Goal: Information Seeking & Learning: Learn about a topic

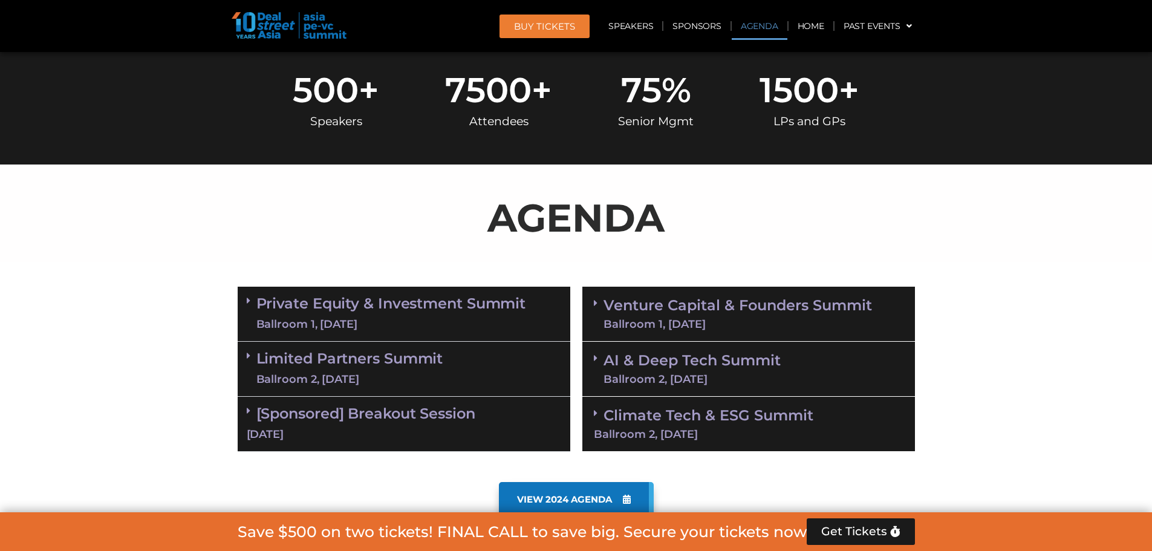
scroll to position [544, 0]
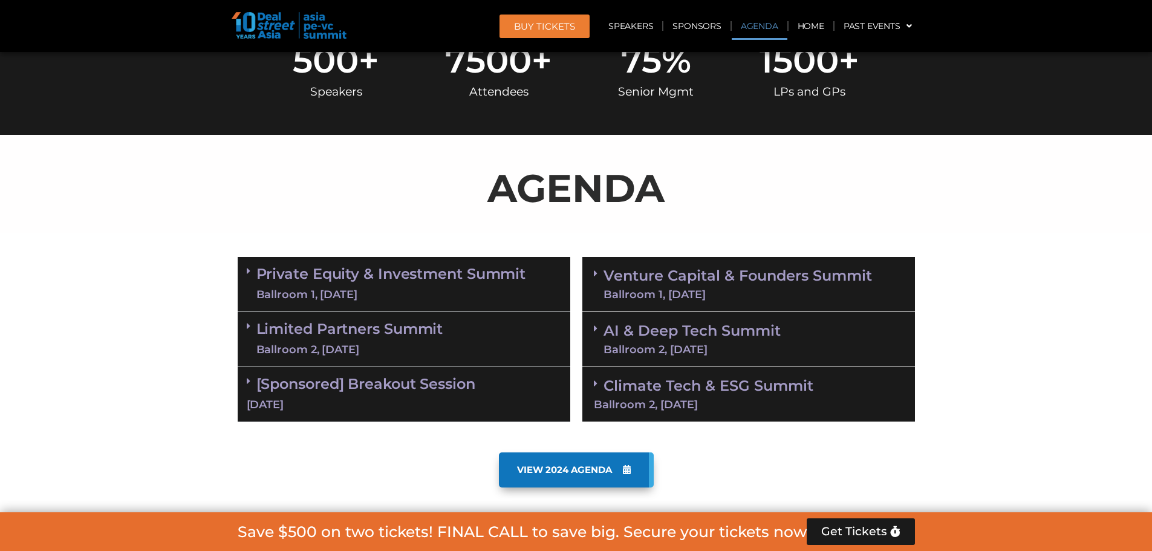
click at [421, 385] on link "[Sponsored] Breakout Session [DATE]" at bounding box center [404, 393] width 315 height 37
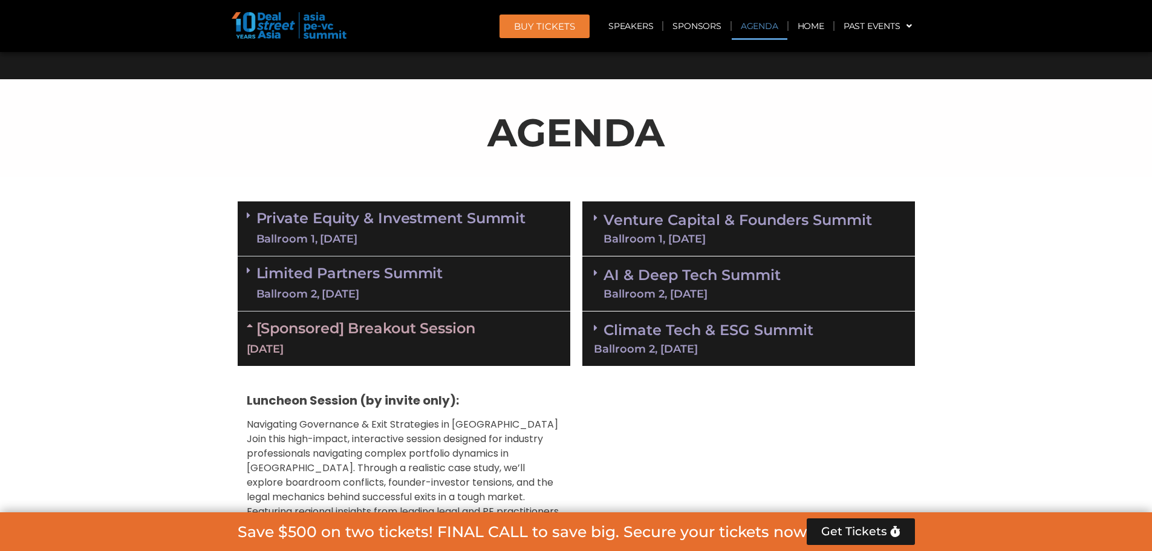
scroll to position [786, 0]
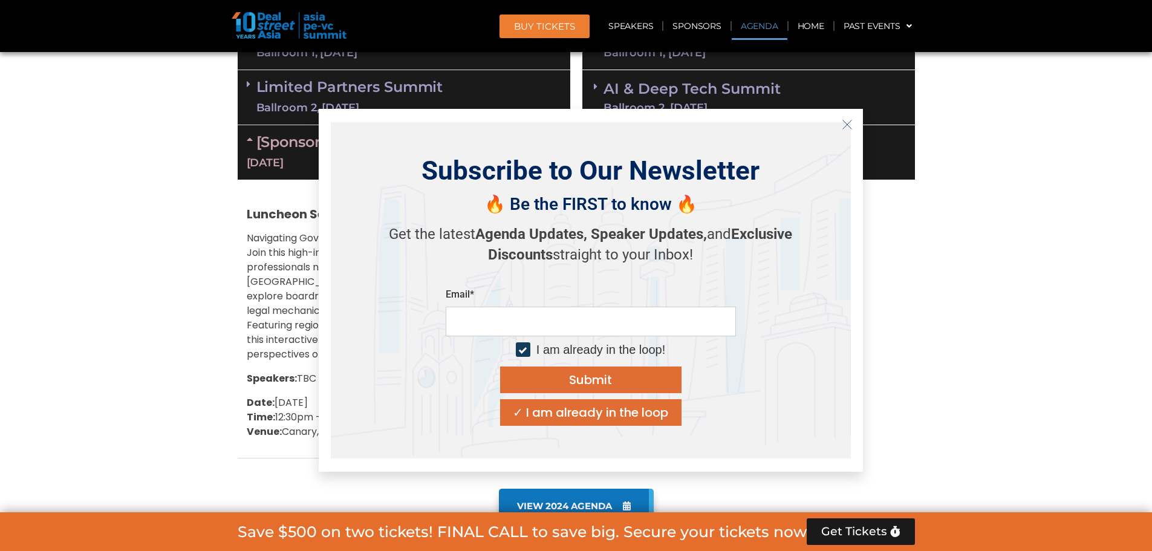
click at [149, 261] on section "Private Equity & Investment Summit Ballroom 1, [DATE] 8:00 am – 9:00 am | Regis…" at bounding box center [576, 236] width 1152 height 455
click at [618, 416] on div "✓ I am already in the loop" at bounding box center [590, 412] width 155 height 12
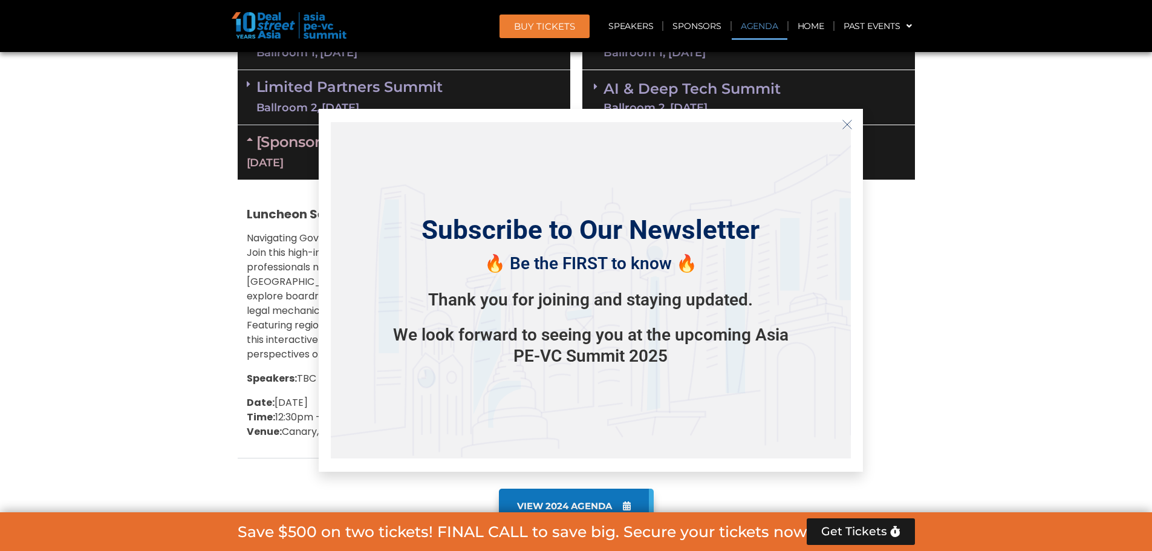
click at [847, 126] on icon "Close" at bounding box center [847, 124] width 11 height 11
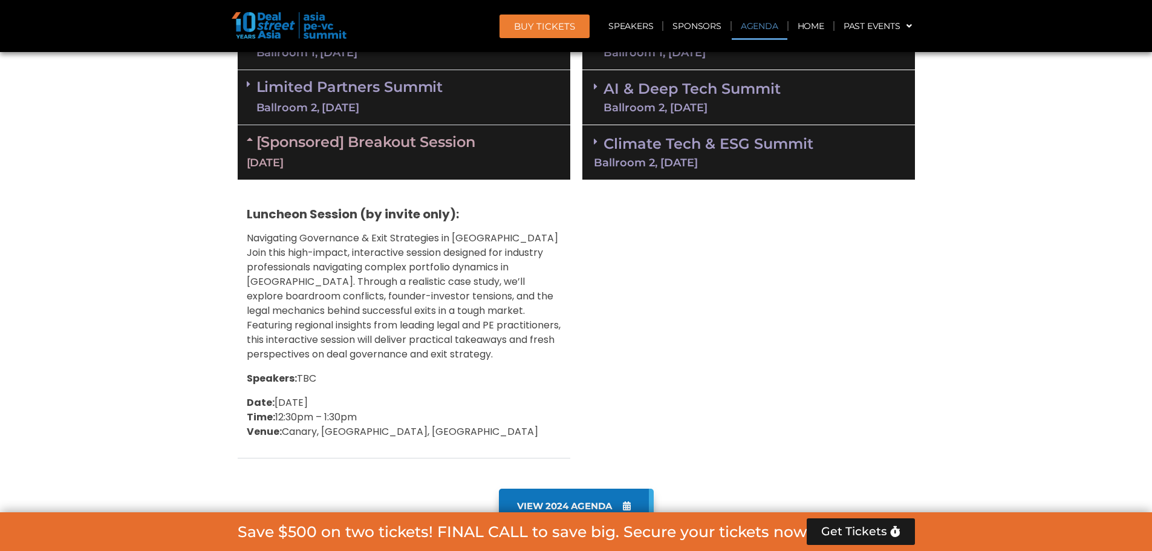
scroll to position [665, 0]
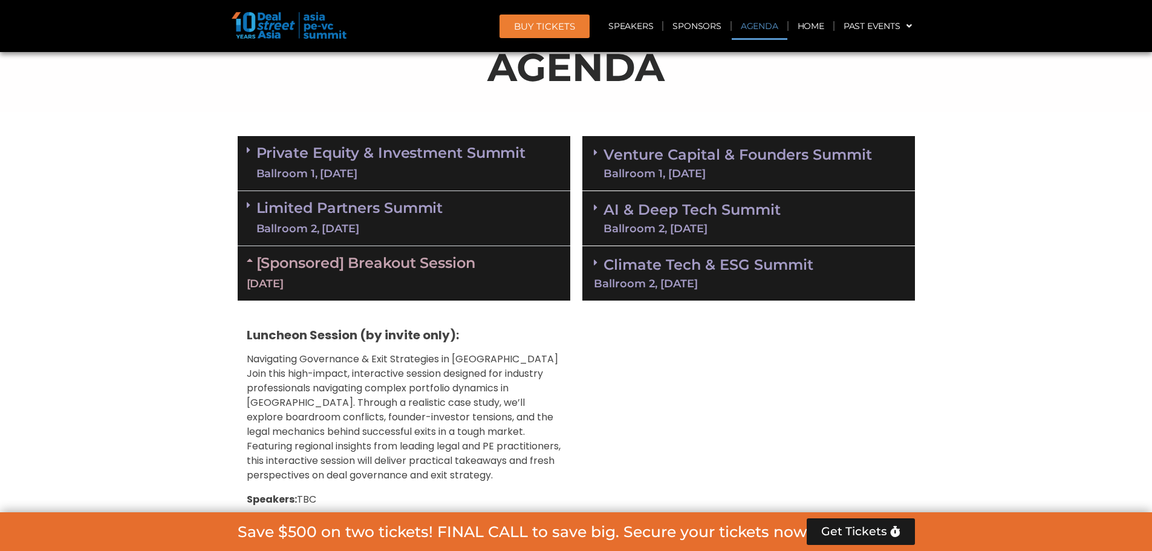
click at [651, 212] on link "AI & Deep Tech Summit Ballroom 2, [DATE]" at bounding box center [692, 218] width 177 height 31
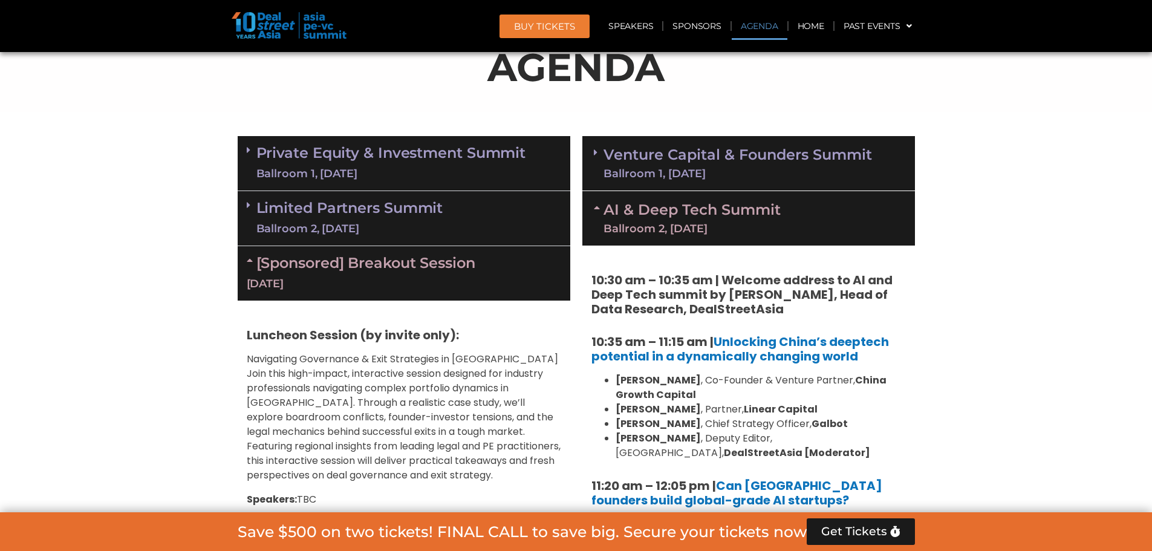
click at [307, 211] on link "Limited Partners [GEOGRAPHIC_DATA] 2, [DATE]" at bounding box center [349, 218] width 187 height 36
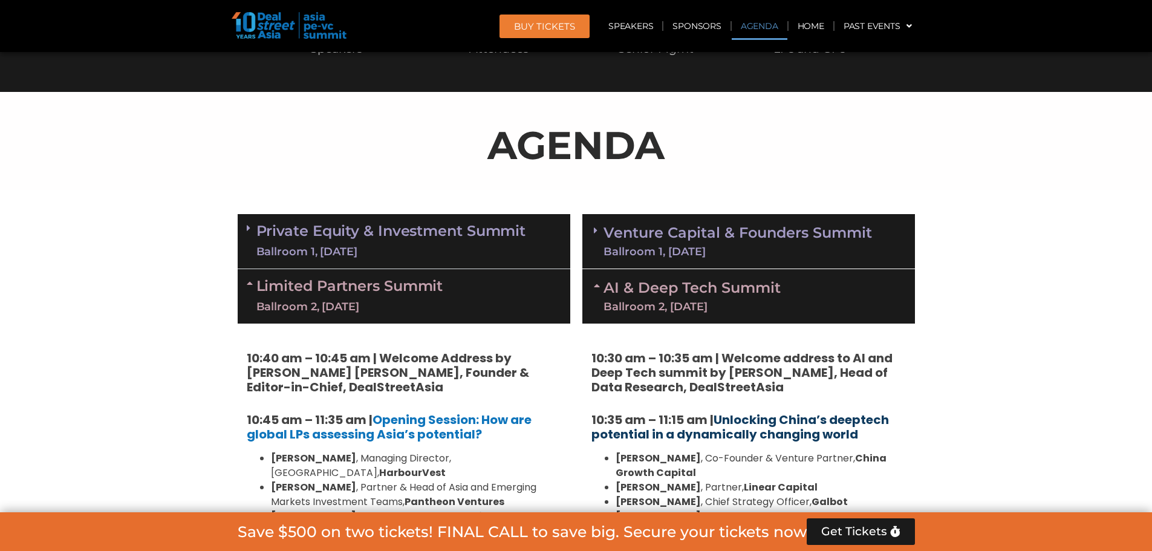
scroll to position [544, 0]
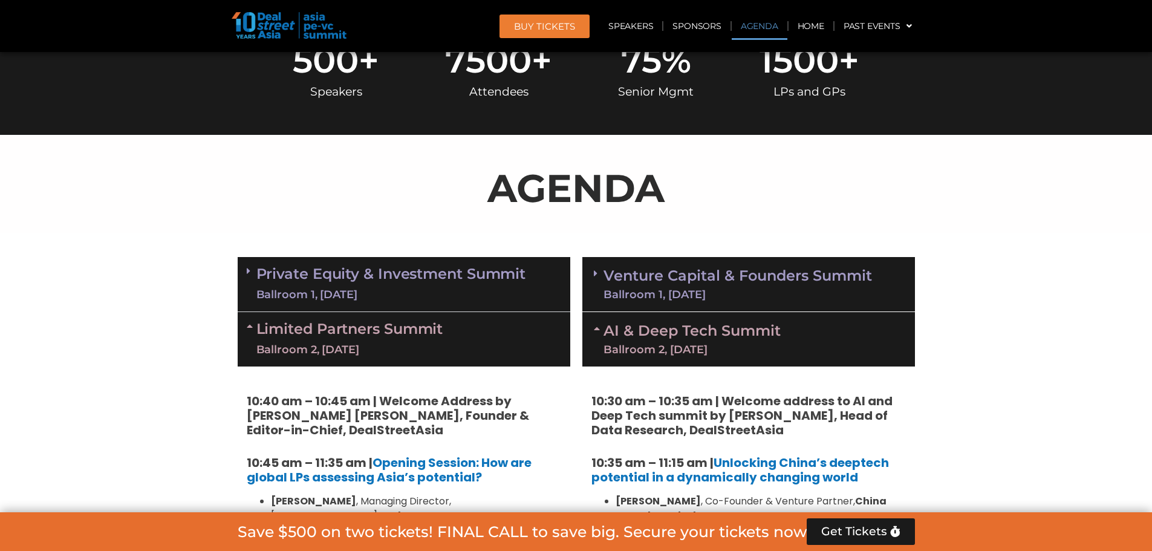
click at [289, 275] on link "Private Equity & Investment Summit Ballroom 1, [DATE]" at bounding box center [391, 284] width 270 height 36
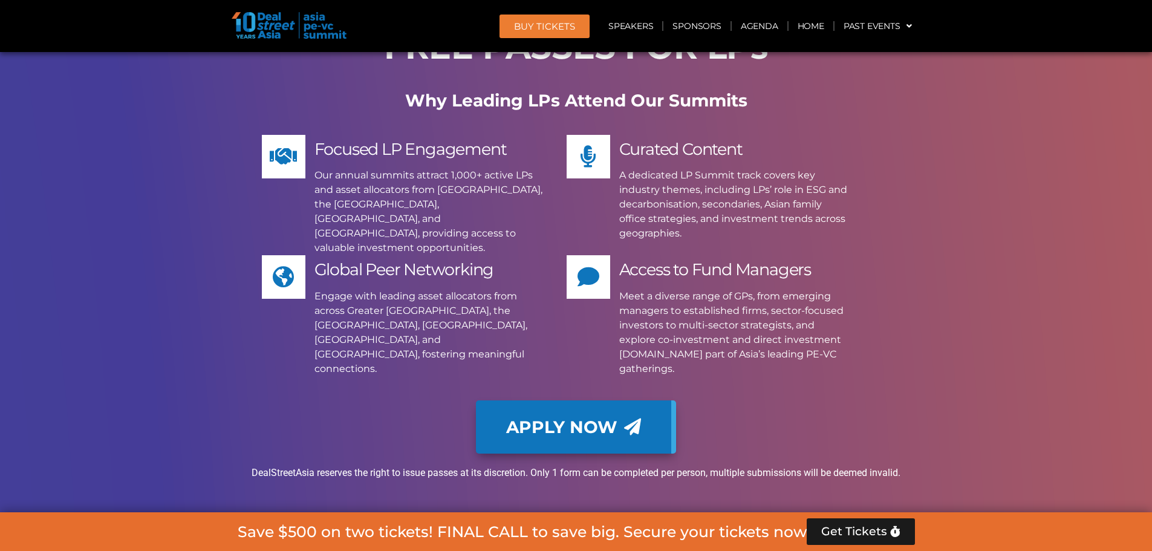
scroll to position [13125, 0]
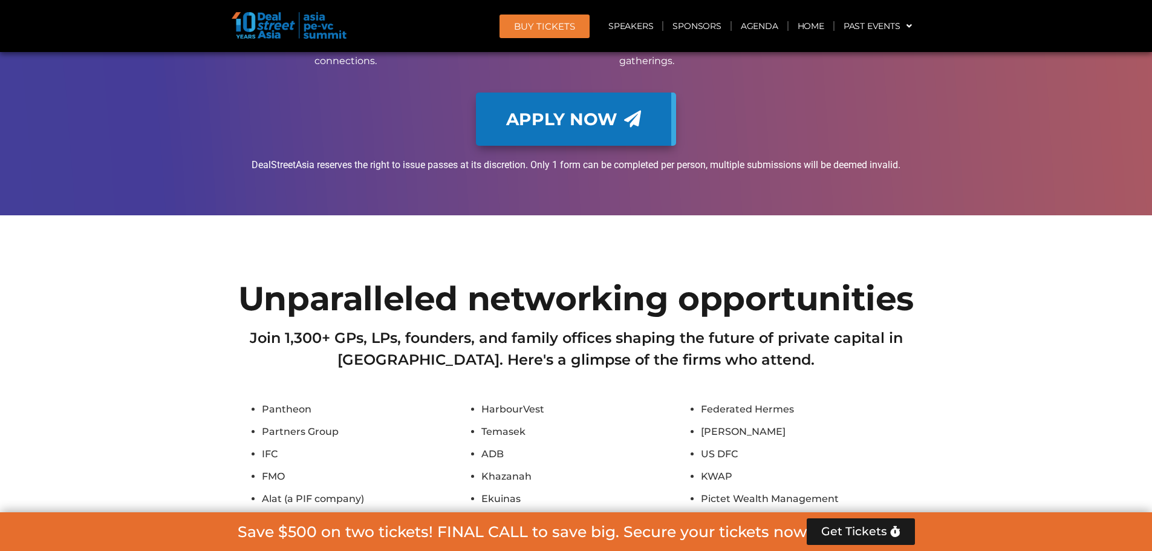
scroll to position [13488, 0]
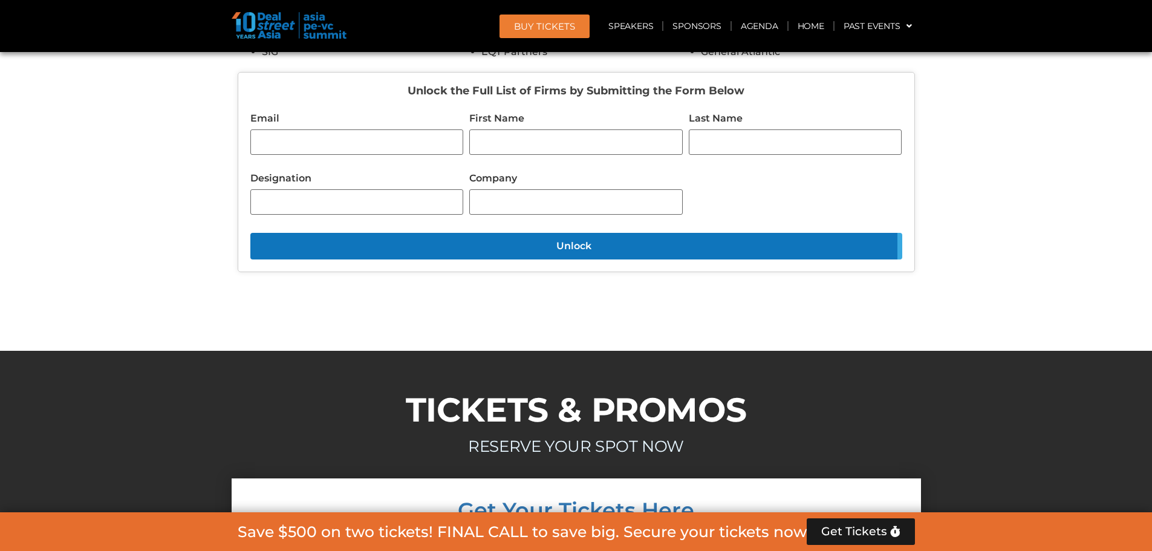
scroll to position [14274, 0]
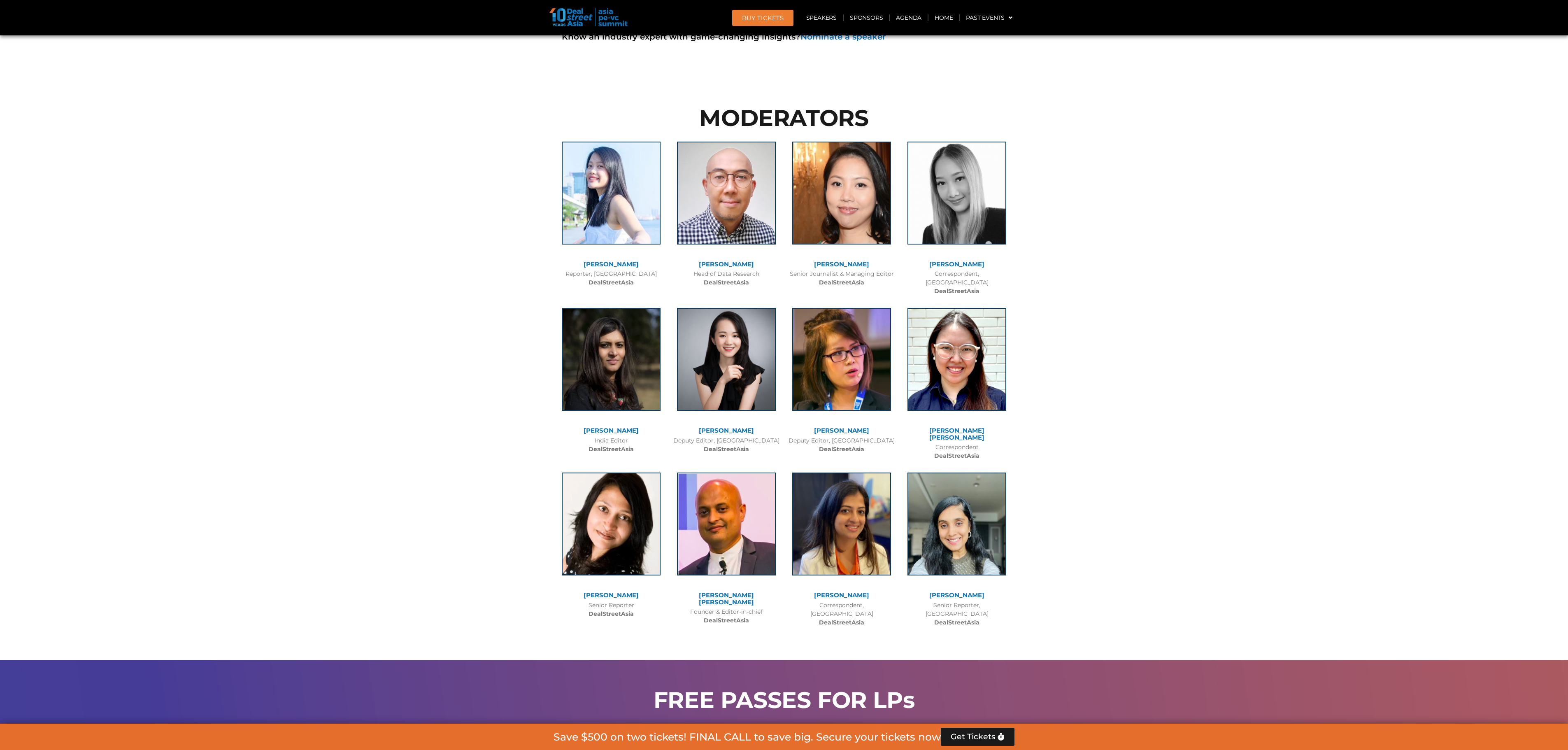
scroll to position [8398, 0]
